Goal: Task Accomplishment & Management: Manage account settings

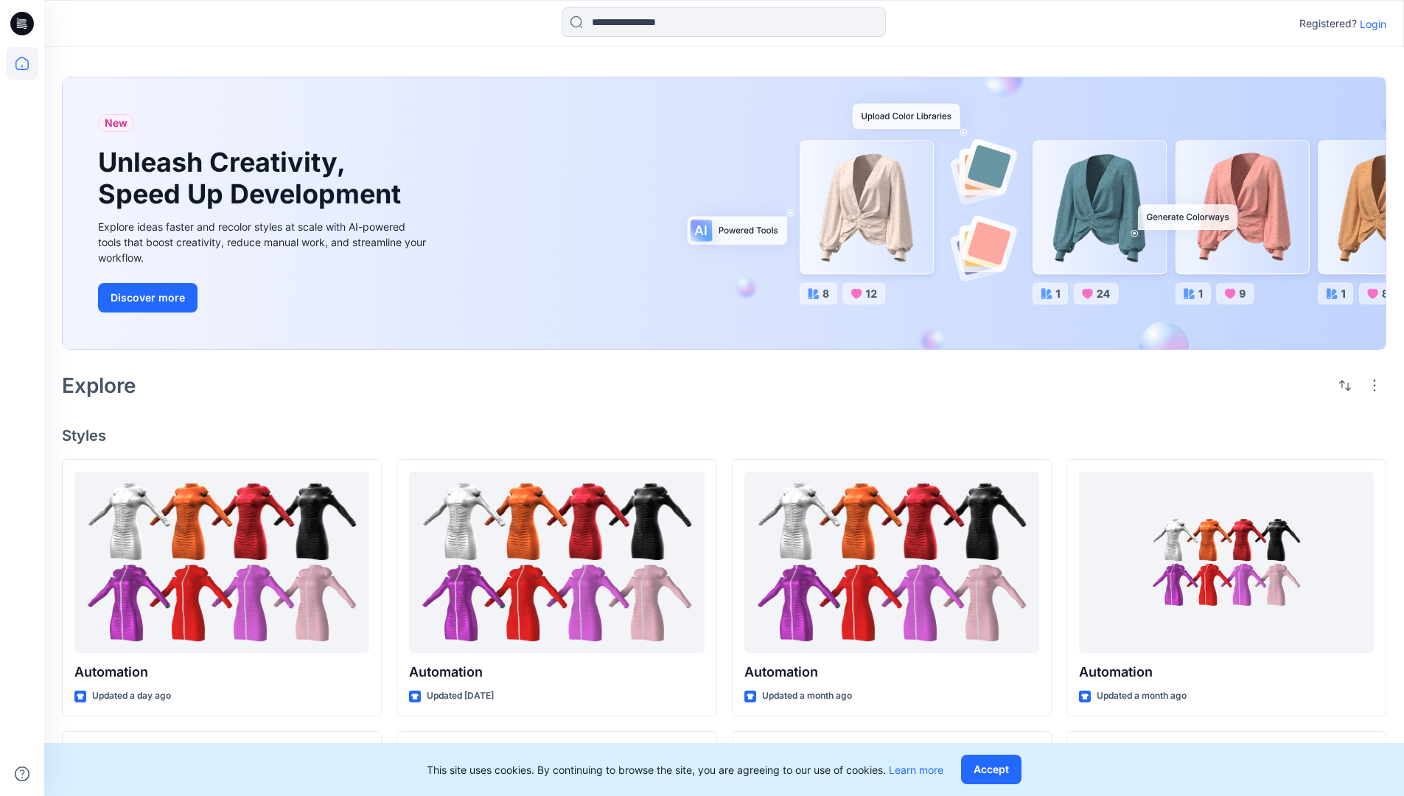
click at [1369, 24] on p "Login" at bounding box center [1373, 23] width 27 height 15
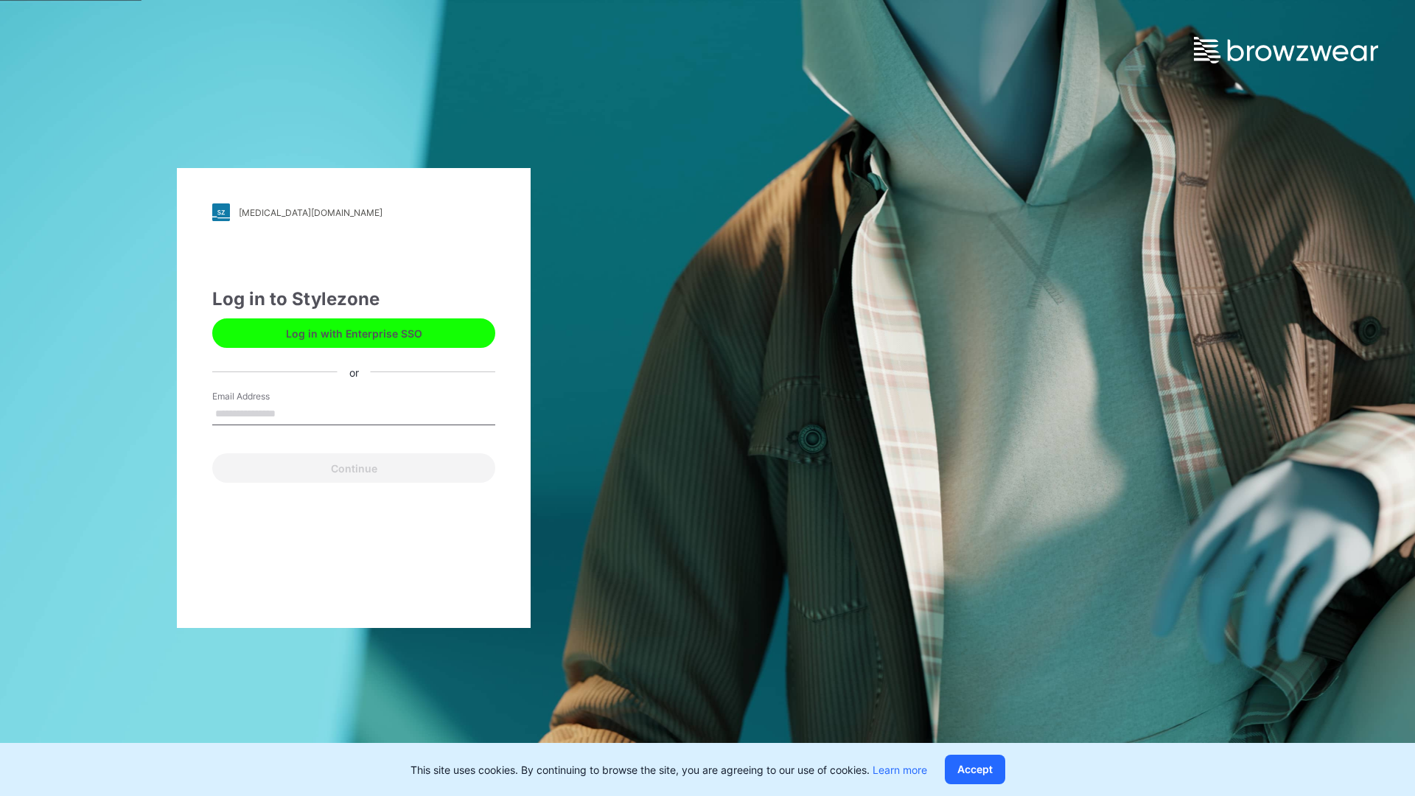
click at [291, 413] on input "Email Address" at bounding box center [353, 414] width 283 height 22
type input "****"
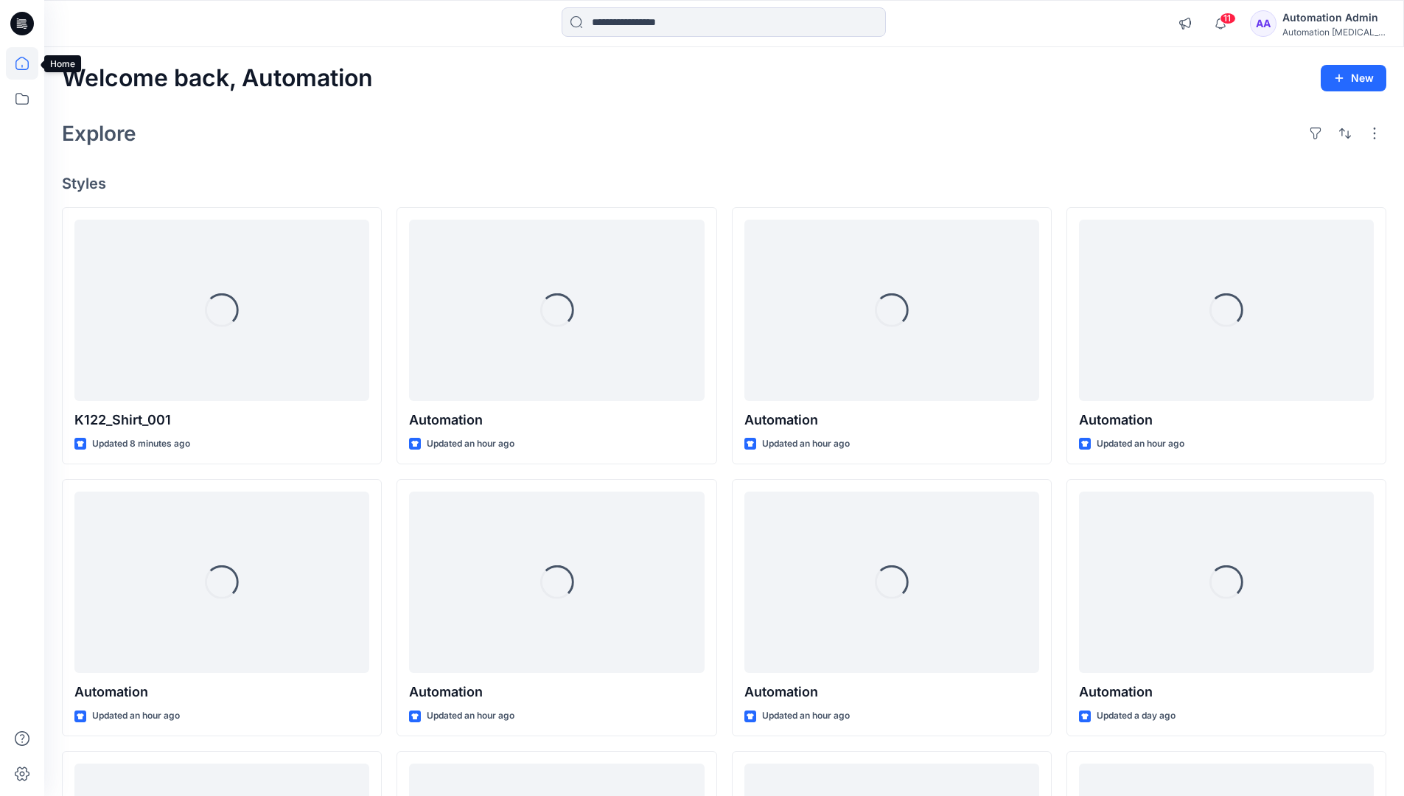
click at [28, 63] on icon at bounding box center [21, 63] width 13 height 13
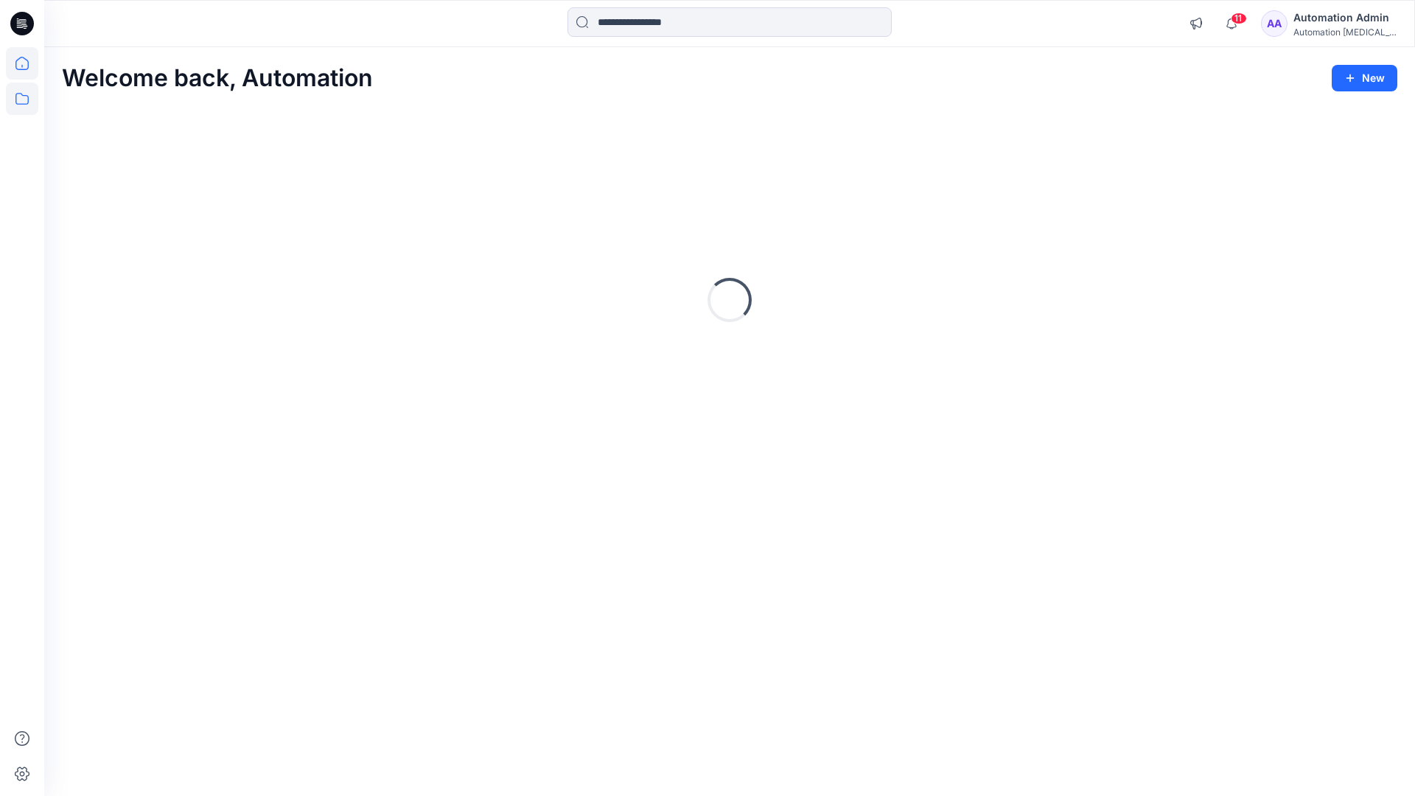
click at [23, 96] on icon at bounding box center [21, 99] width 13 height 12
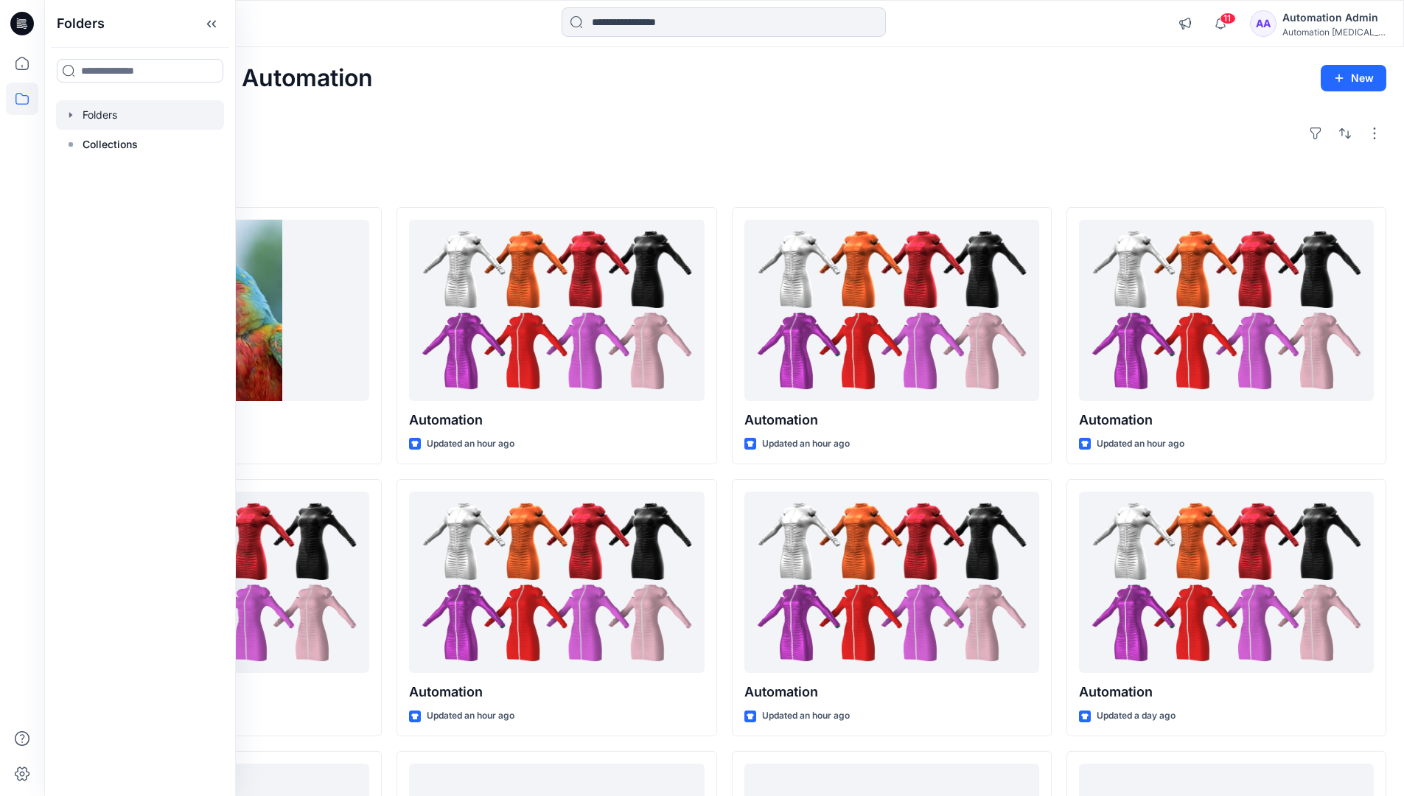
click at [150, 116] on div at bounding box center [140, 114] width 168 height 29
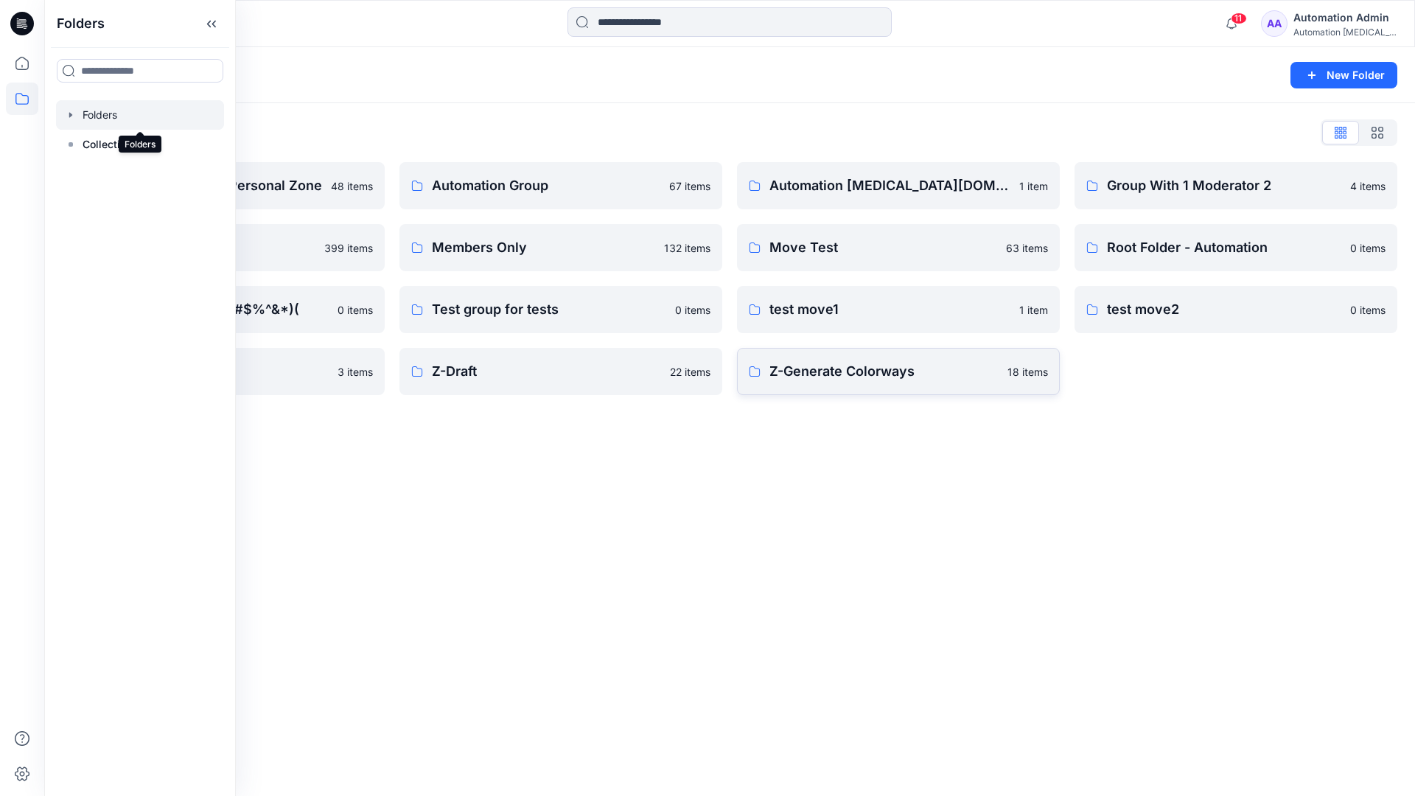
click at [949, 377] on p "Z-Generate Colorways" at bounding box center [883, 371] width 229 height 21
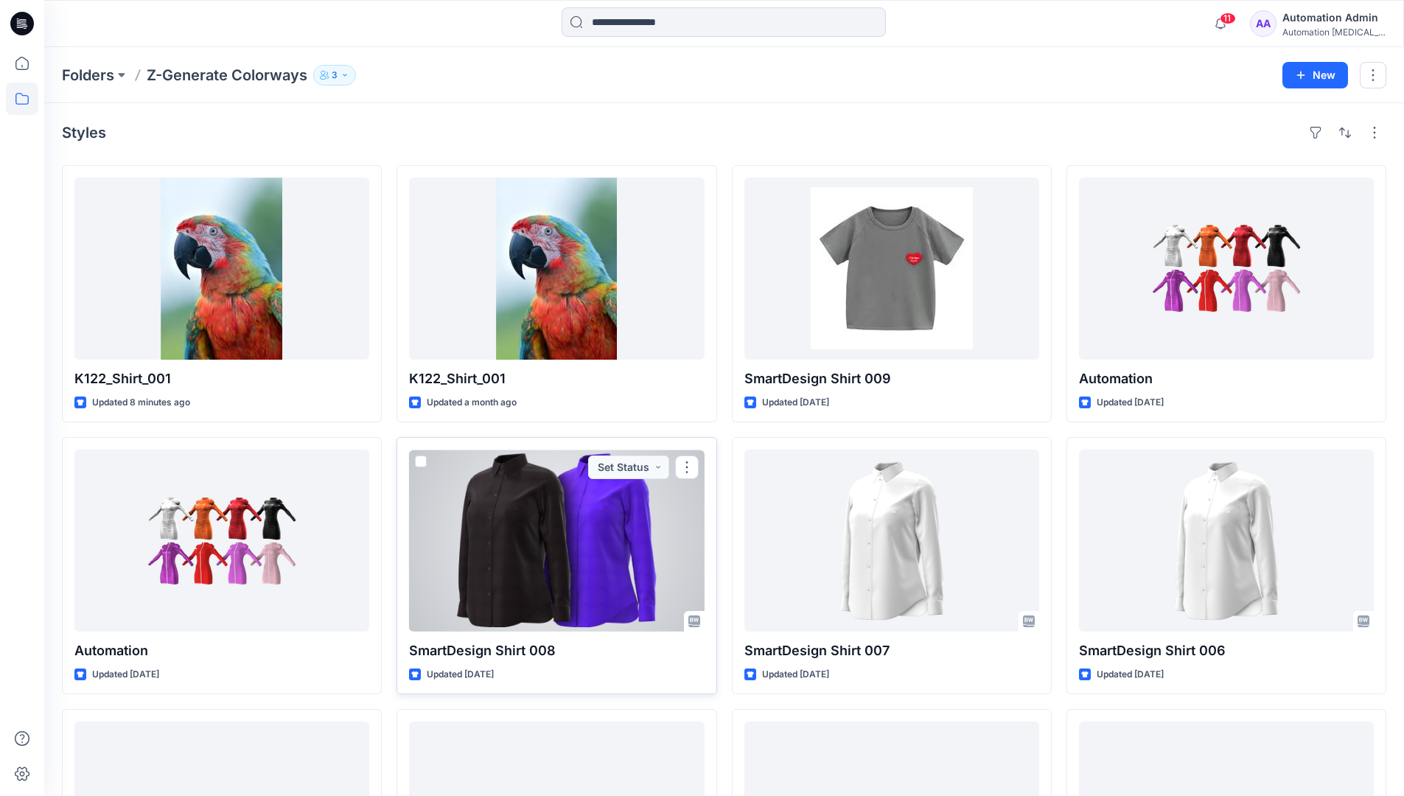
click at [421, 458] on span at bounding box center [421, 461] width 12 height 12
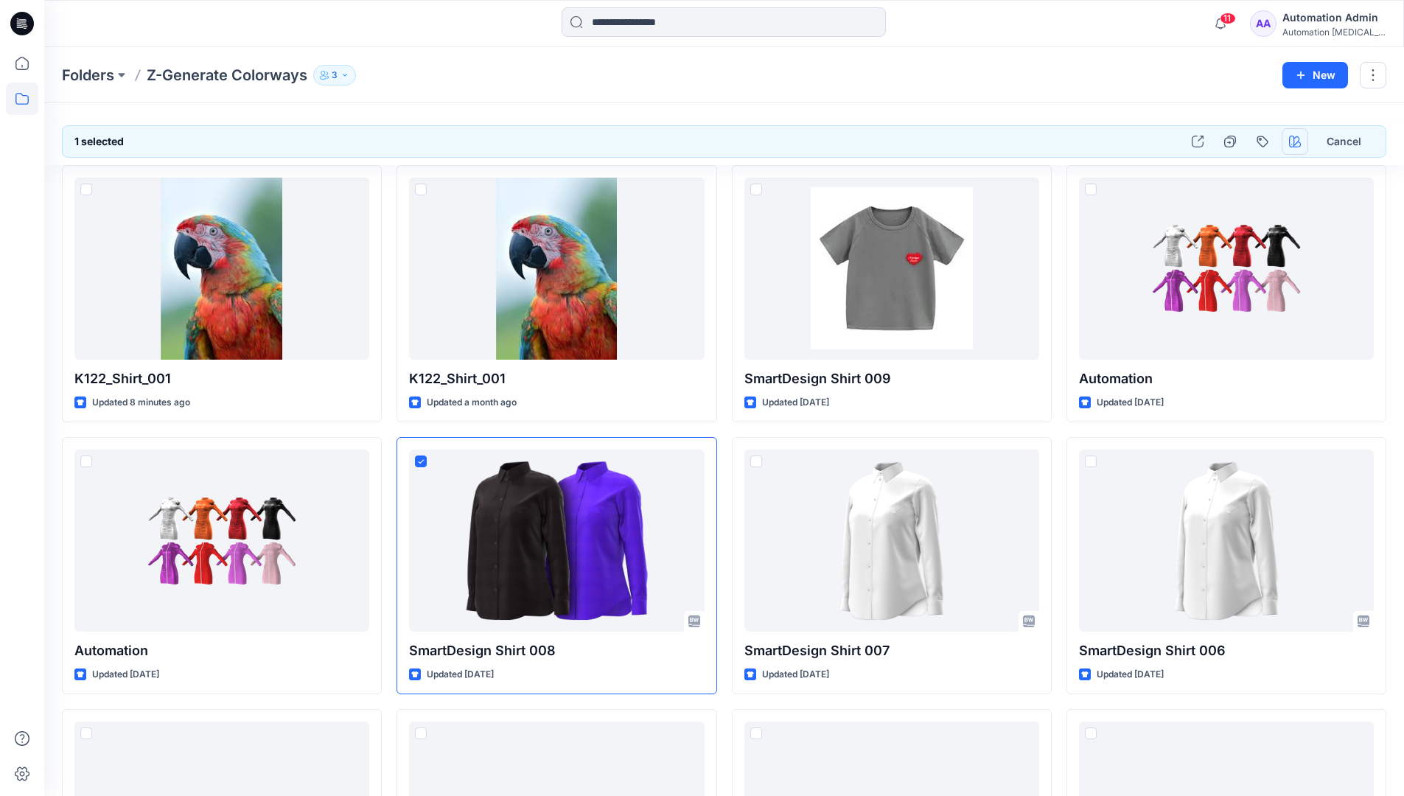
click at [1291, 137] on icon "button" at bounding box center [1295, 142] width 12 height 12
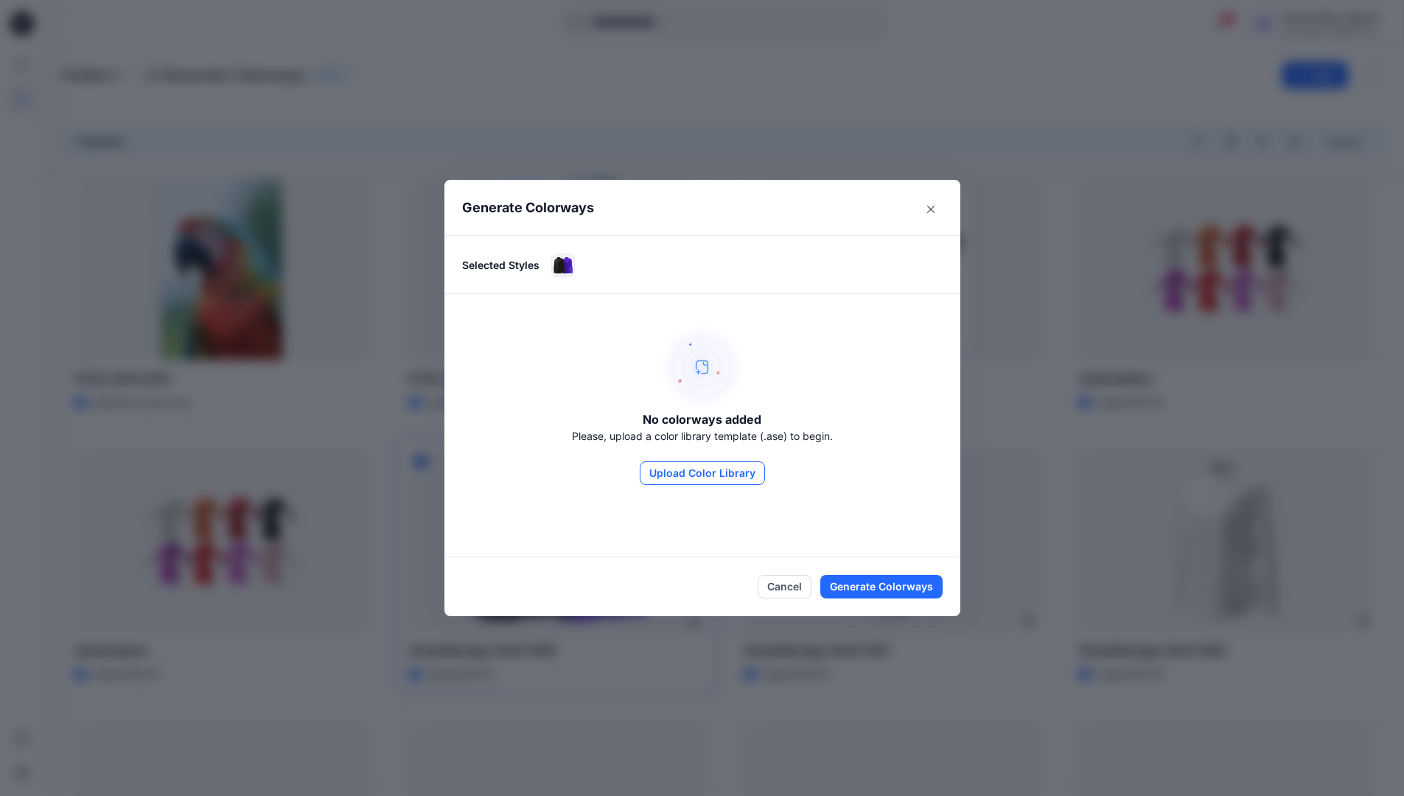
click at [695, 465] on button "Upload Color Library" at bounding box center [702, 473] width 125 height 24
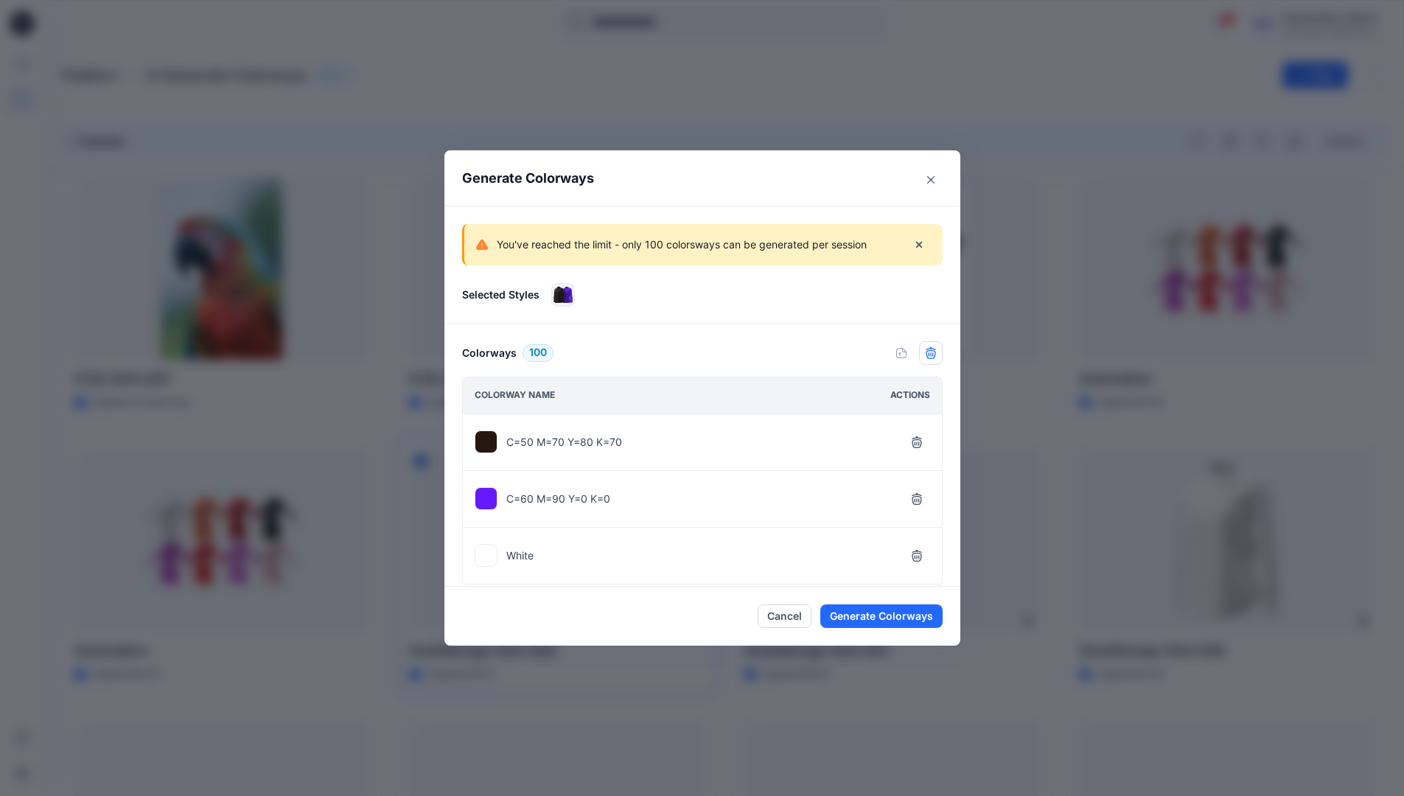
click at [937, 357] on icon "button" at bounding box center [931, 353] width 12 height 12
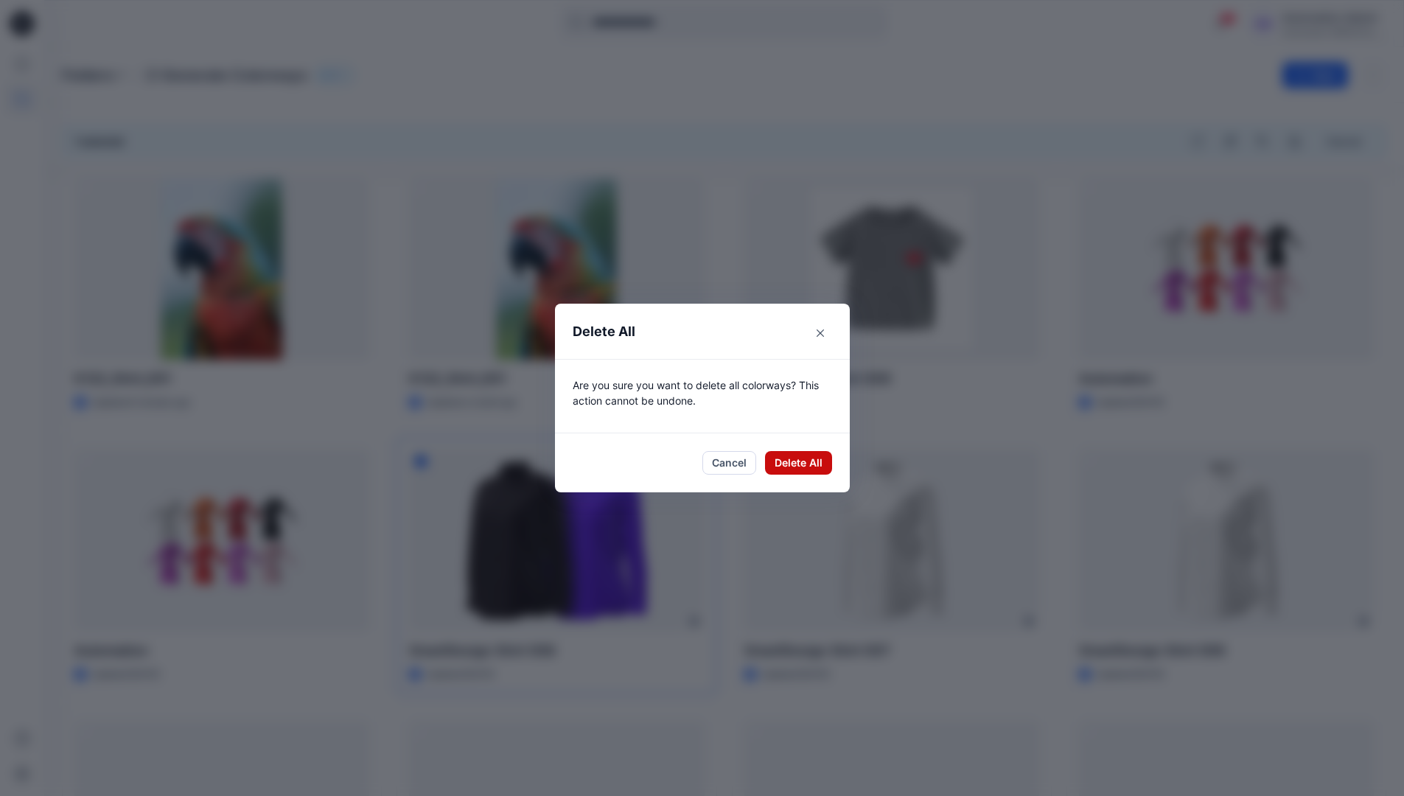
click at [803, 464] on button "Delete All" at bounding box center [798, 463] width 67 height 24
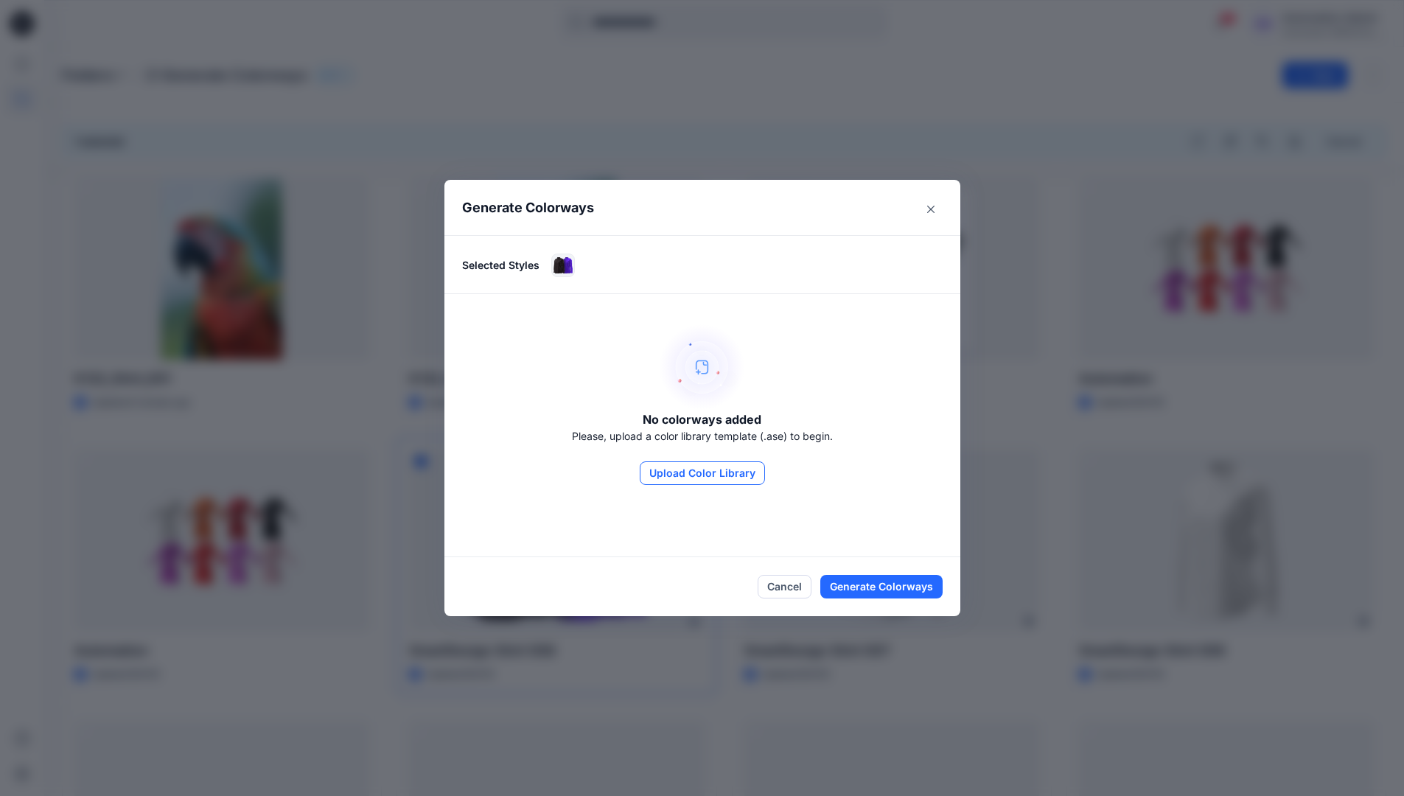
click at [741, 478] on button "Upload Color Library" at bounding box center [702, 473] width 125 height 24
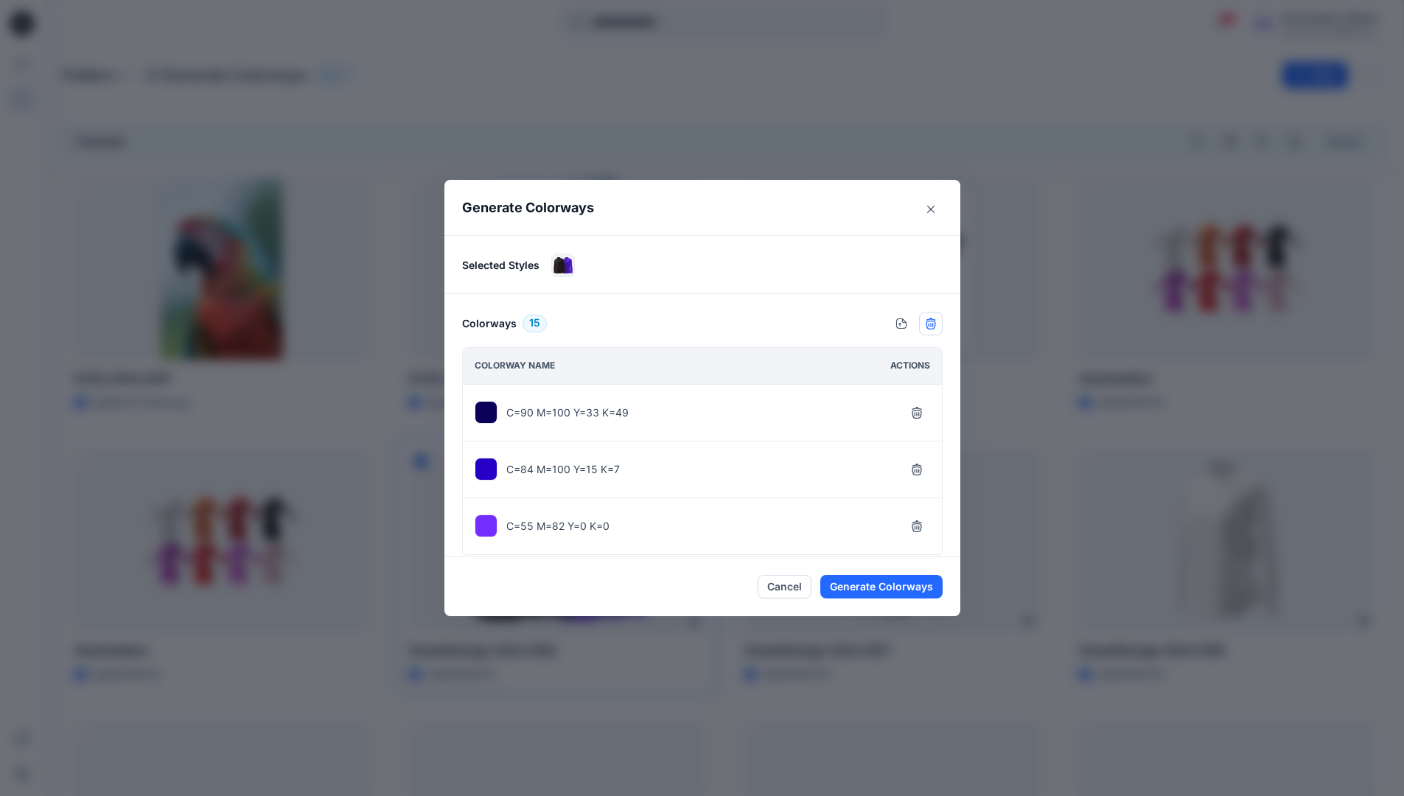
click at [935, 324] on icon "button" at bounding box center [931, 324] width 12 height 12
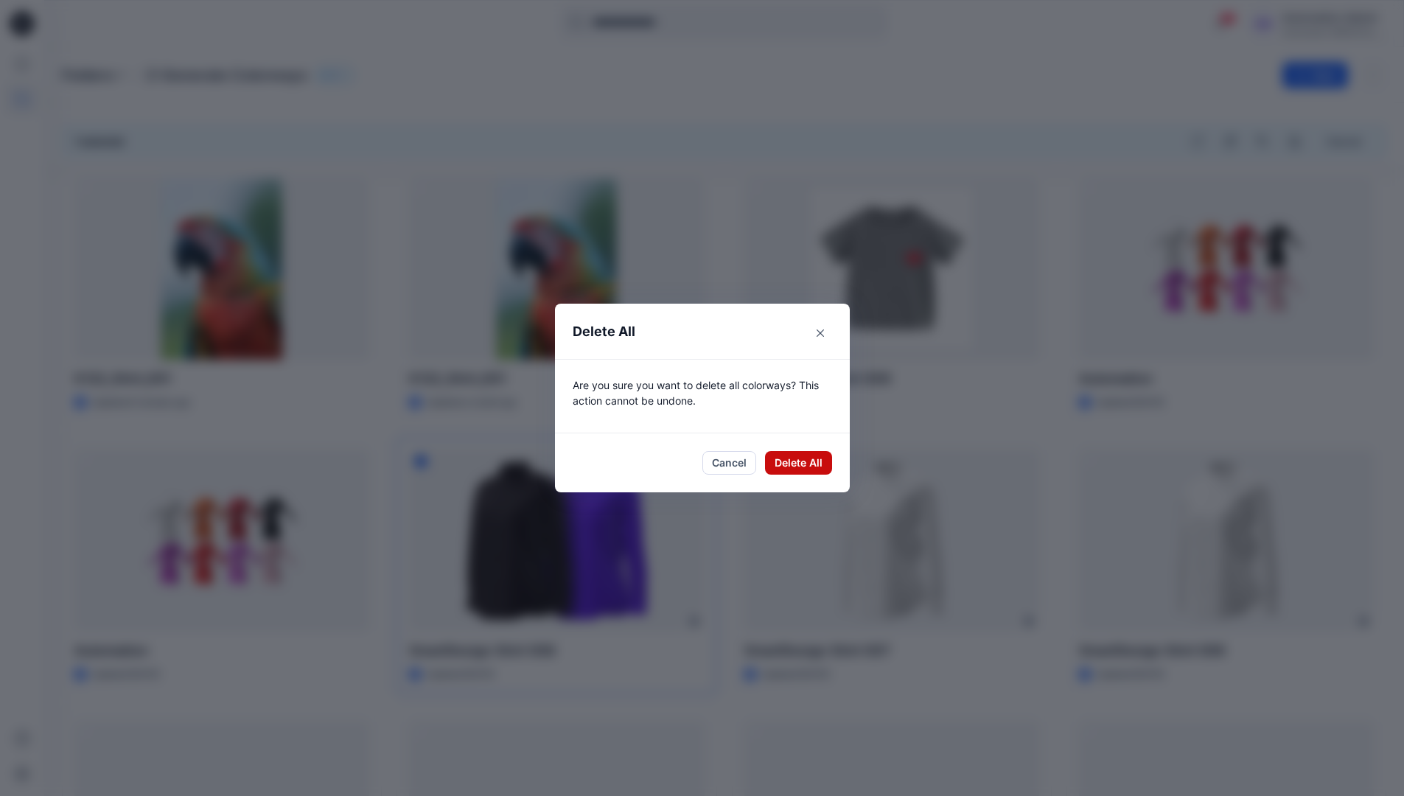
click at [794, 461] on button "Delete All" at bounding box center [798, 463] width 67 height 24
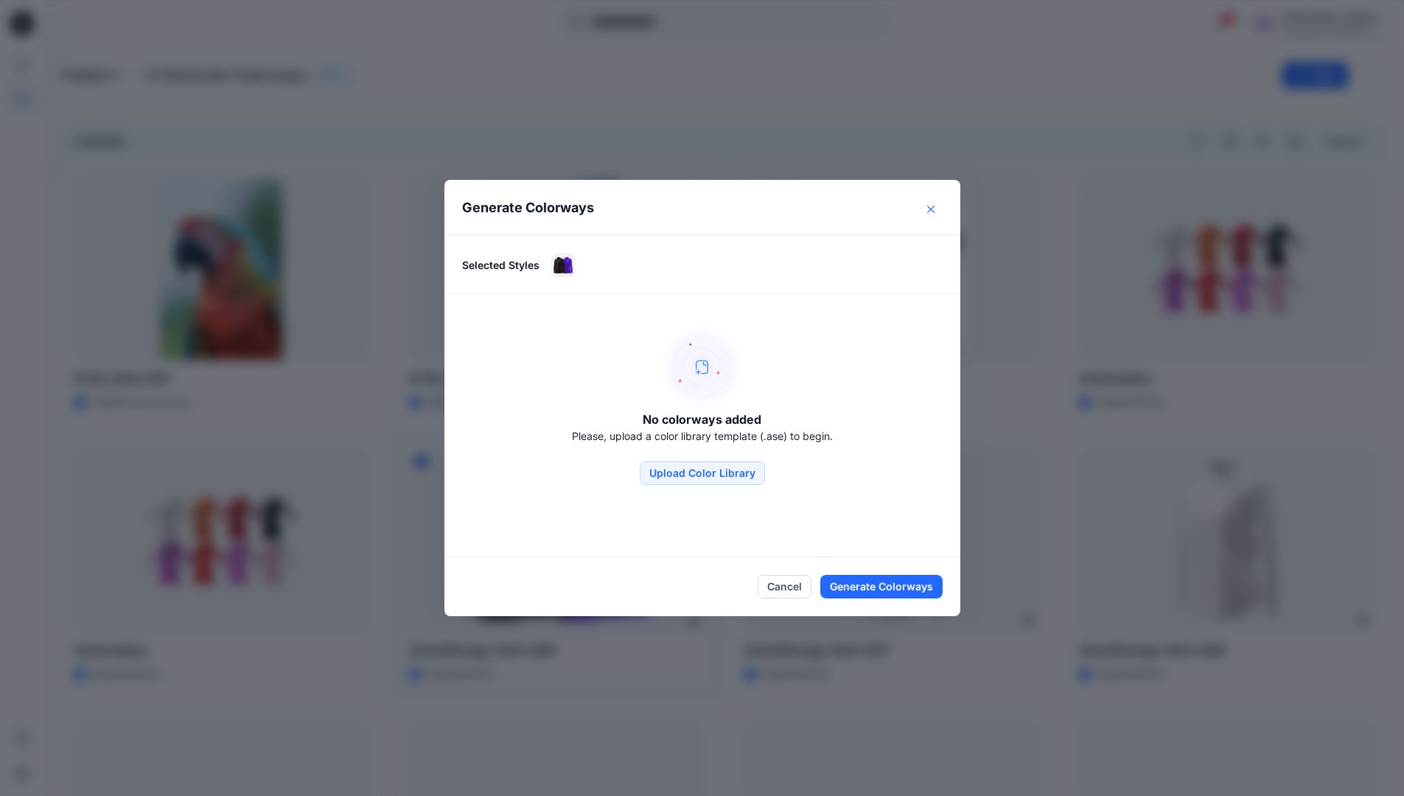
click at [934, 213] on button "Close" at bounding box center [931, 210] width 24 height 24
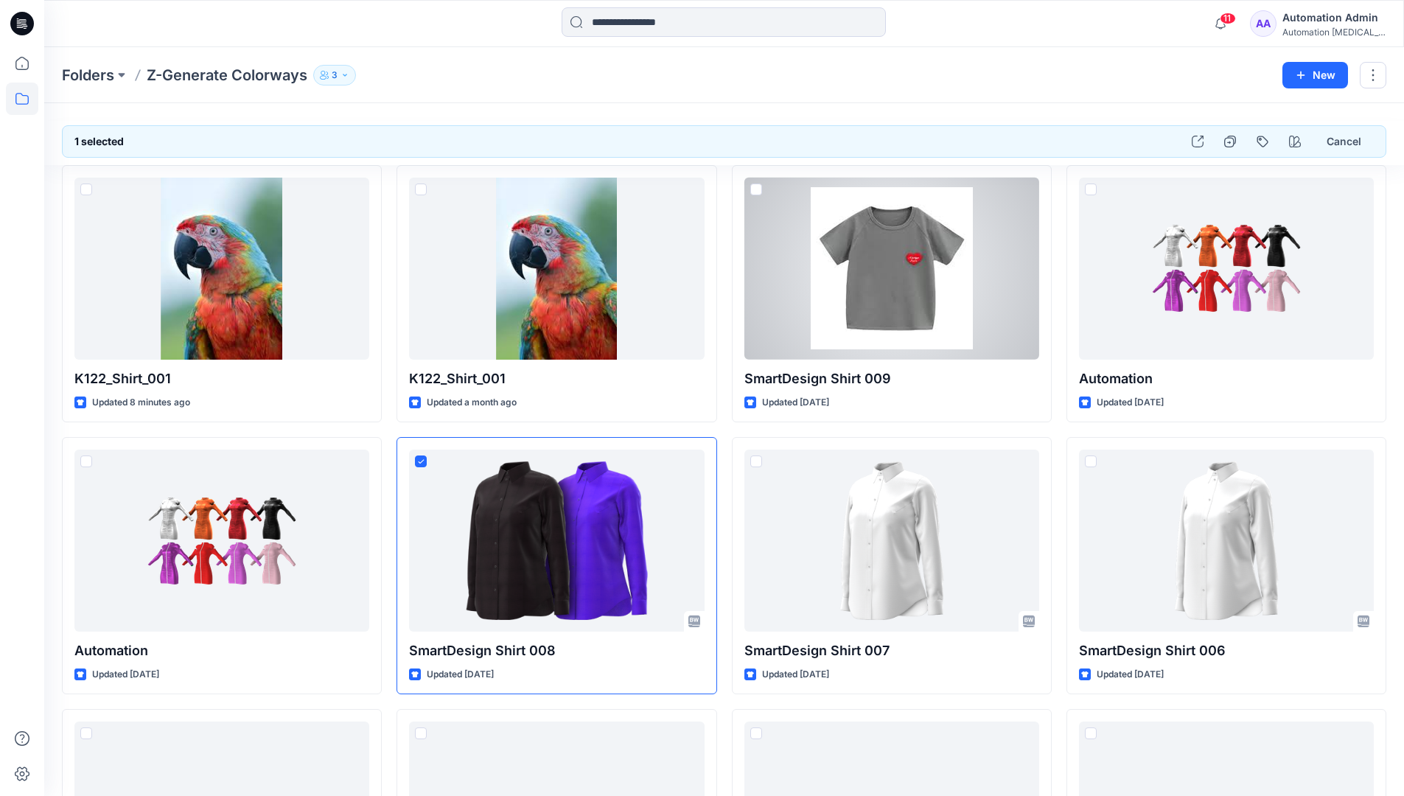
click at [1316, 18] on div "Automation Admin" at bounding box center [1333, 18] width 103 height 18
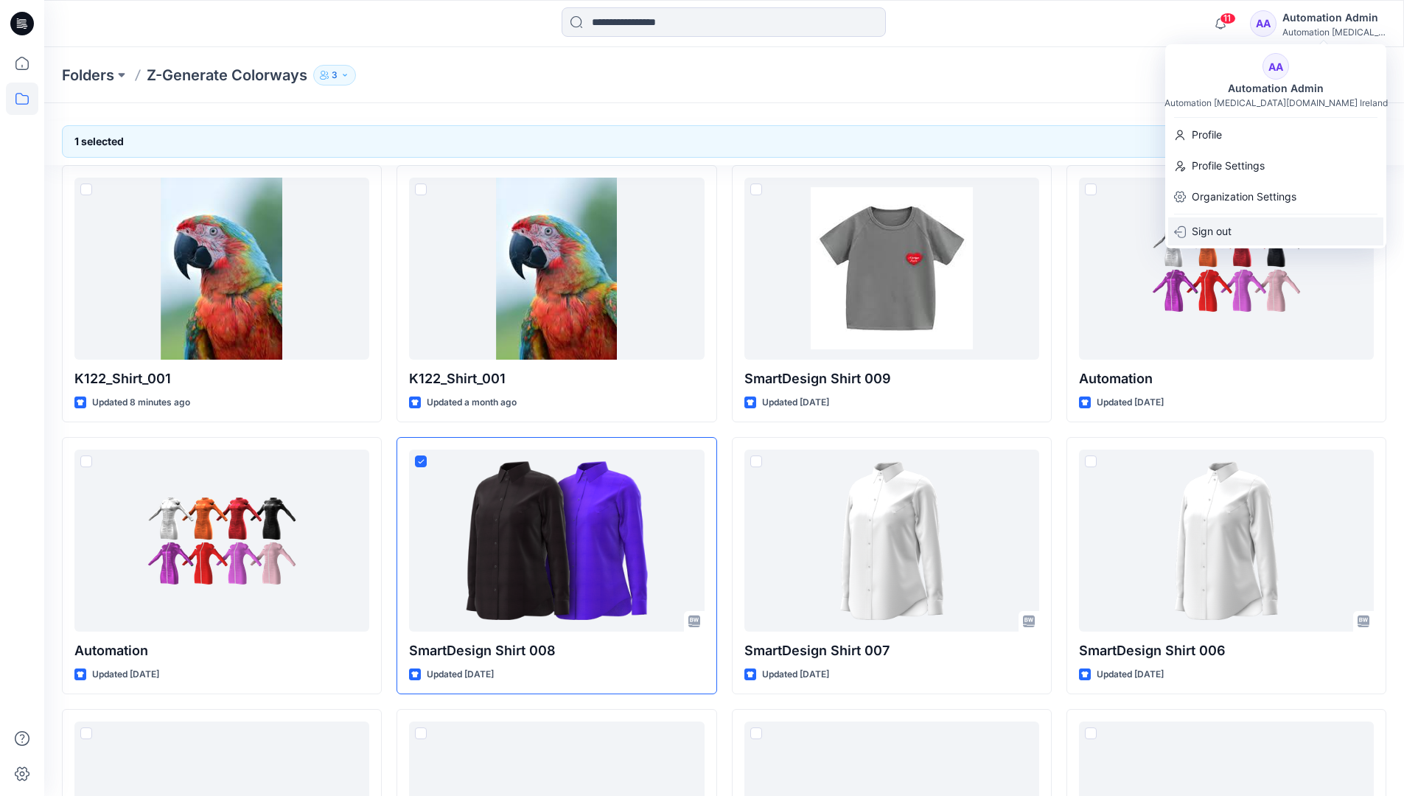
click at [1246, 231] on div "Sign out" at bounding box center [1275, 231] width 215 height 28
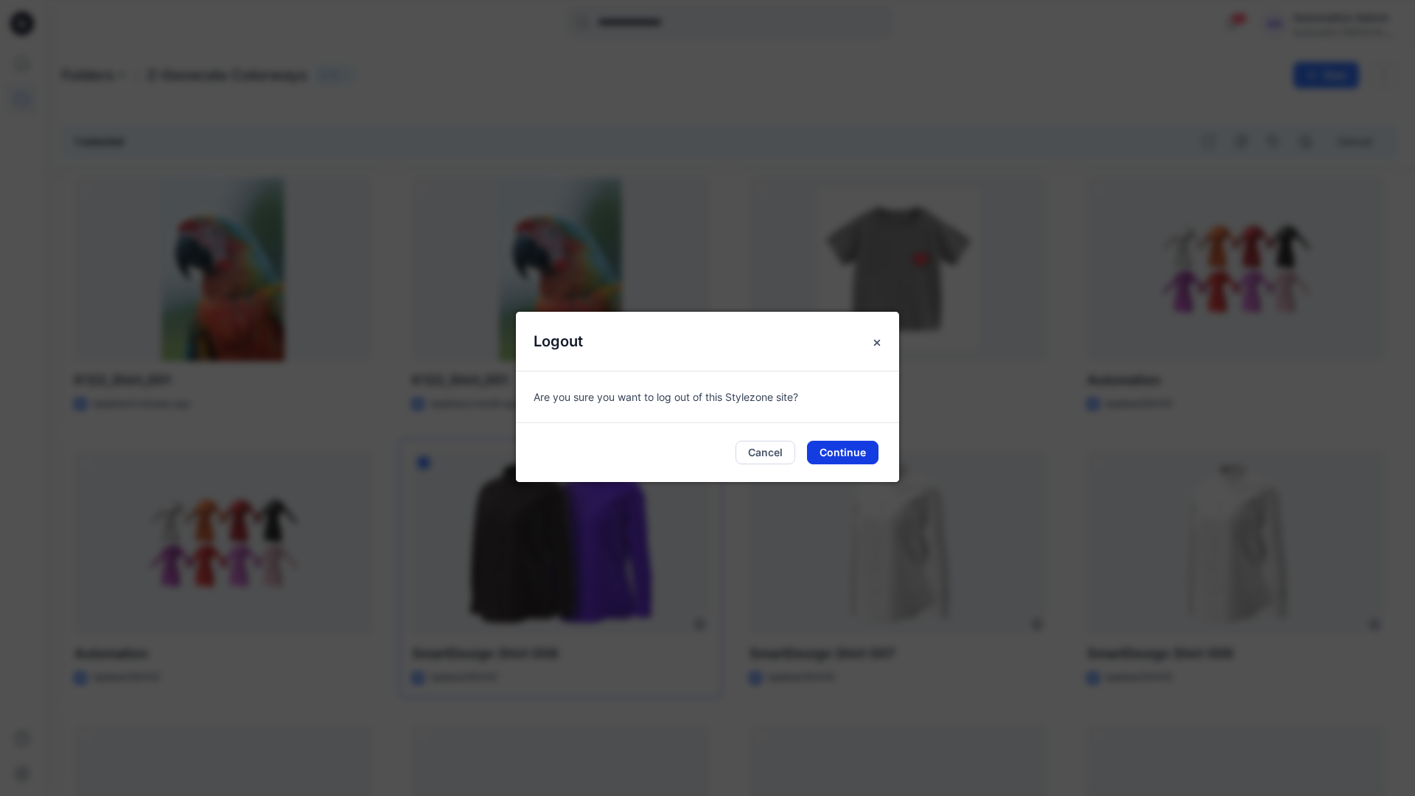
click at [839, 452] on button "Continue" at bounding box center [842, 453] width 71 height 24
